Goal: Check status: Check status

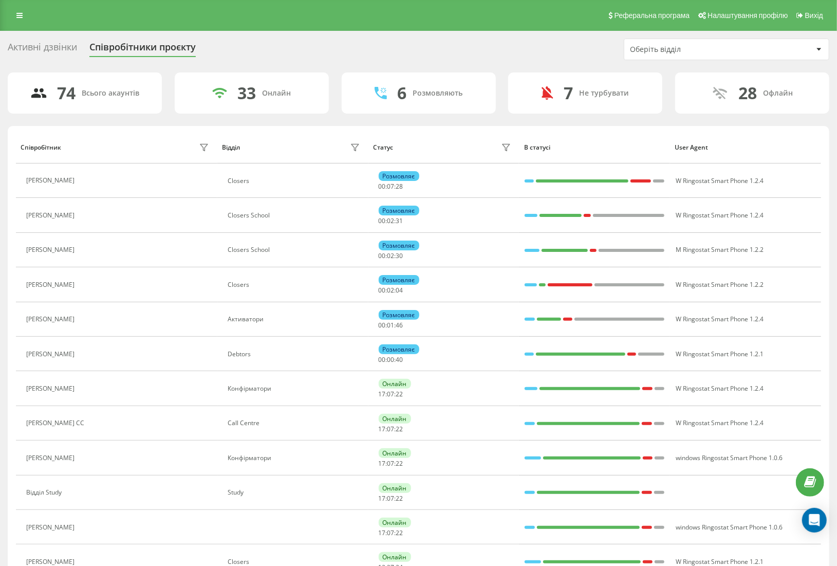
click at [641, 46] on div "Оберіть відділ" at bounding box center [691, 49] width 123 height 9
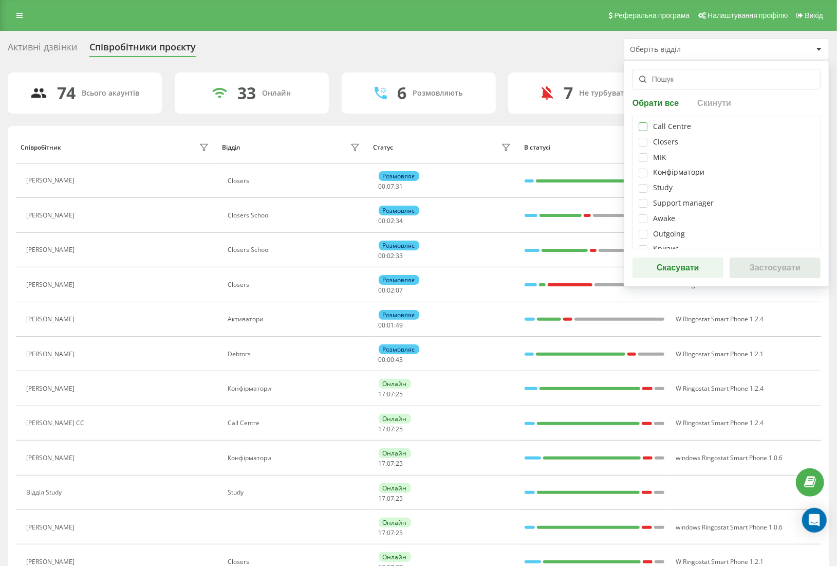
click at [646, 122] on label at bounding box center [643, 122] width 9 height 0
checkbox input "true"
click at [790, 268] on button "Застосувати" at bounding box center [774, 267] width 91 height 21
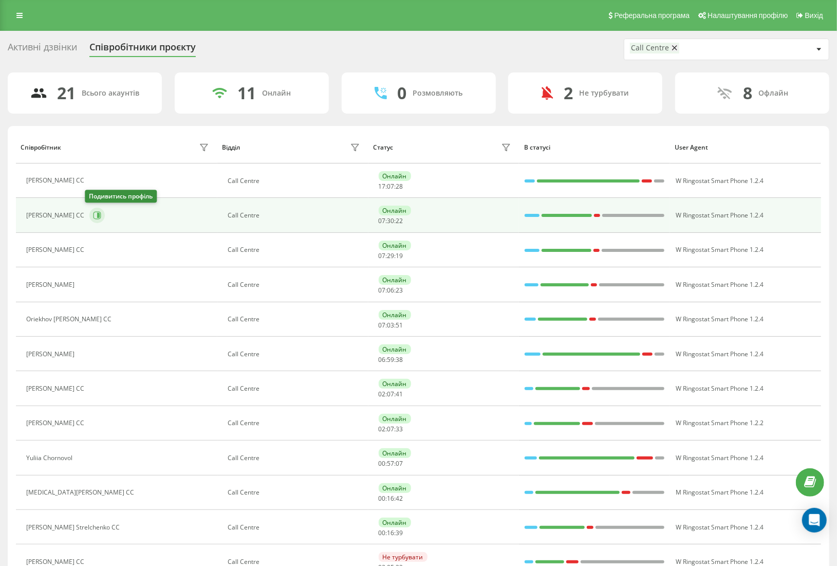
click at [96, 213] on icon at bounding box center [97, 216] width 8 height 8
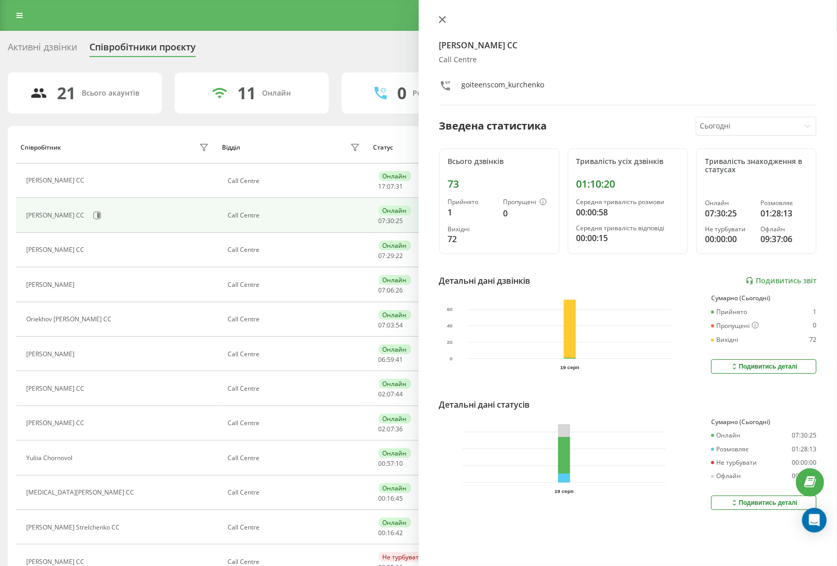
click at [441, 22] on icon at bounding box center [442, 19] width 7 height 7
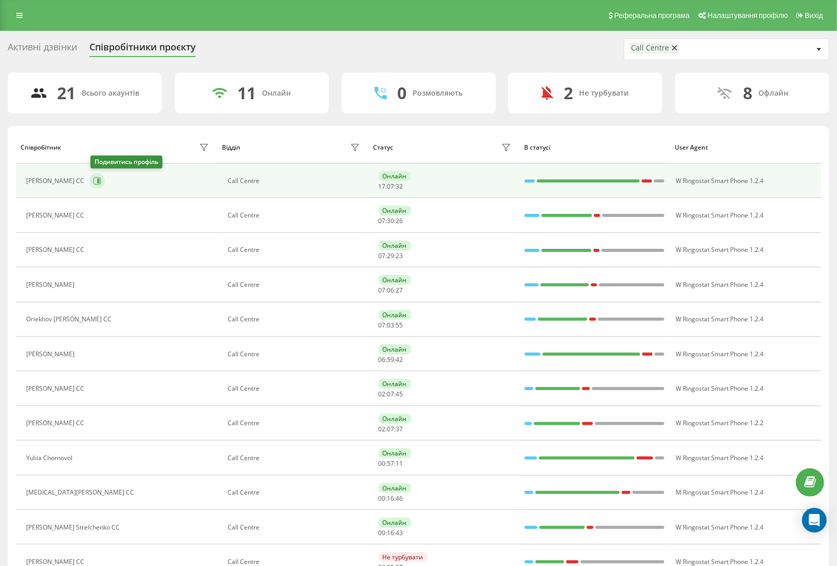
click at [98, 179] on icon at bounding box center [97, 181] width 8 height 8
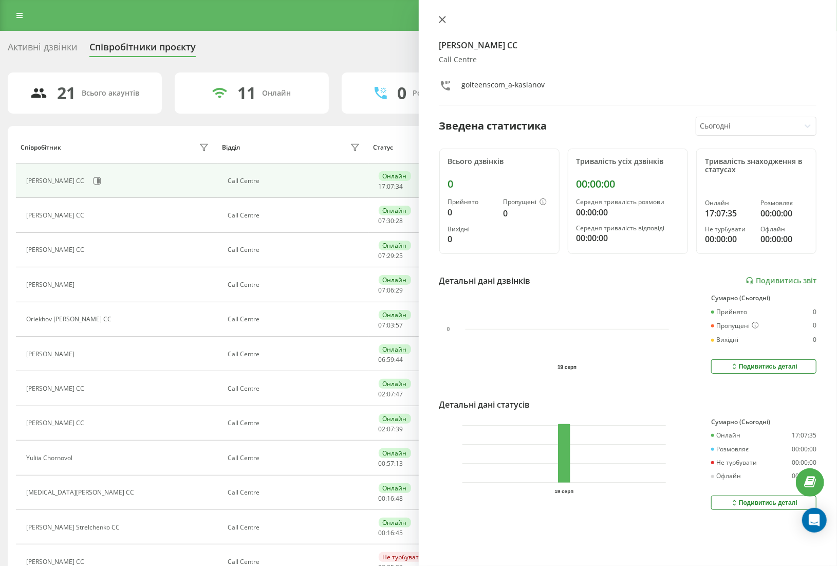
click at [441, 24] on button at bounding box center [442, 20] width 13 height 10
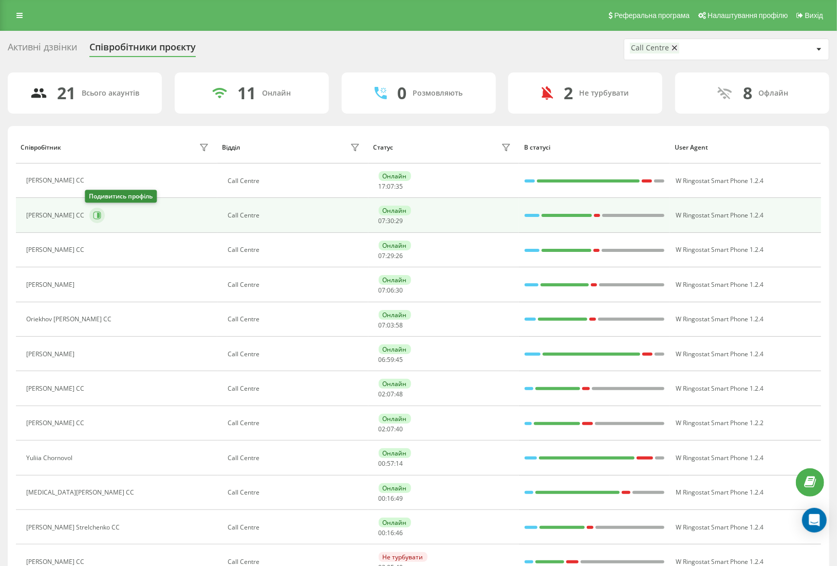
click at [97, 216] on icon at bounding box center [98, 215] width 3 height 5
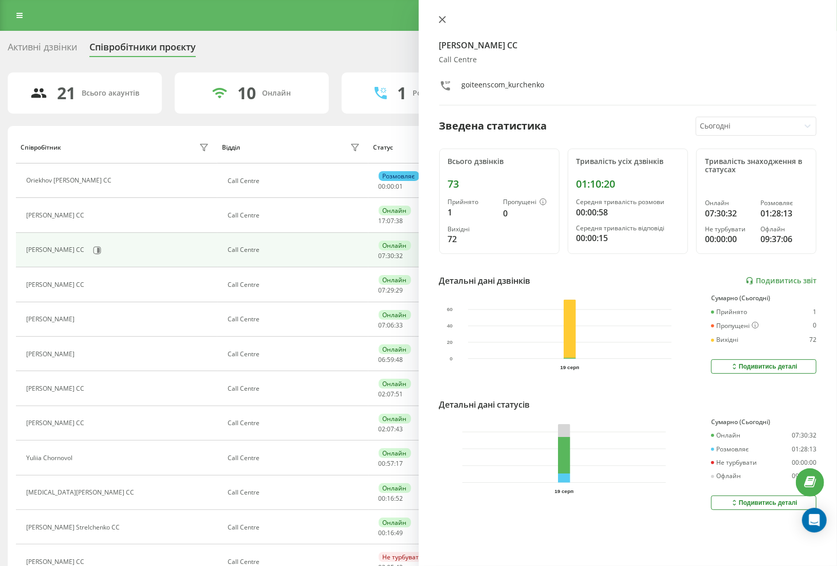
click at [441, 16] on icon at bounding box center [442, 19] width 7 height 7
